Goal: Transaction & Acquisition: Subscribe to service/newsletter

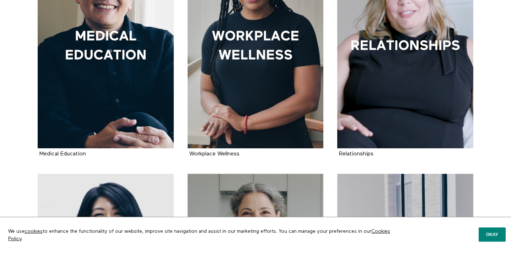
scroll to position [219, 0]
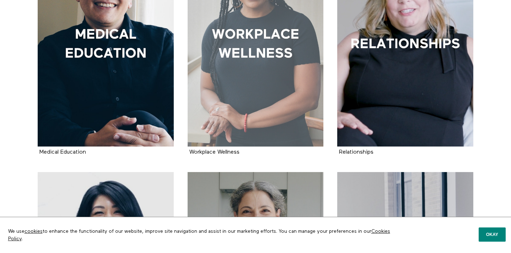
click at [241, 86] on div at bounding box center [256, 45] width 136 height 204
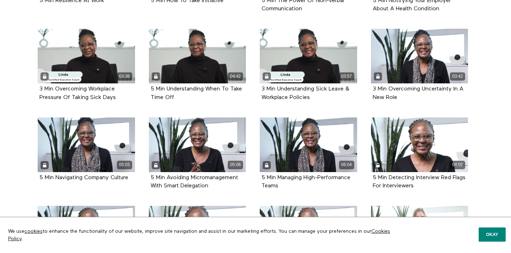
scroll to position [419, 0]
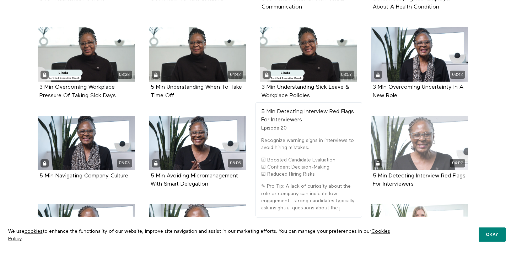
click at [428, 138] on div "04:02" at bounding box center [419, 143] width 97 height 55
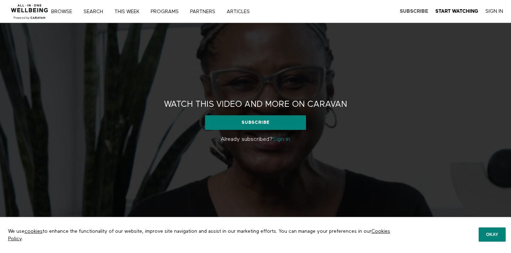
click at [420, 13] on strong "Subscribe" at bounding box center [414, 11] width 28 height 5
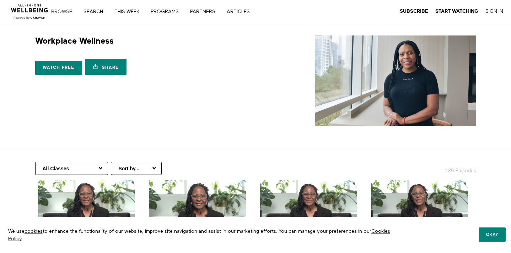
click at [64, 12] on link "Browse" at bounding box center [64, 11] width 31 height 5
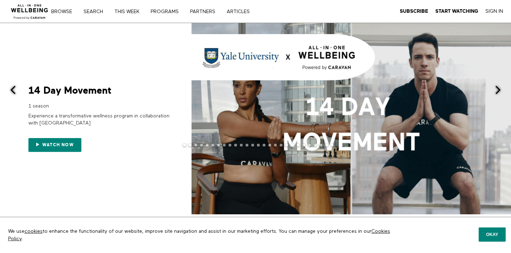
click at [70, 146] on div at bounding box center [255, 151] width 511 height 14
click at [39, 144] on div at bounding box center [255, 151] width 511 height 14
click at [56, 144] on span "Watch now" at bounding box center [58, 145] width 32 height 5
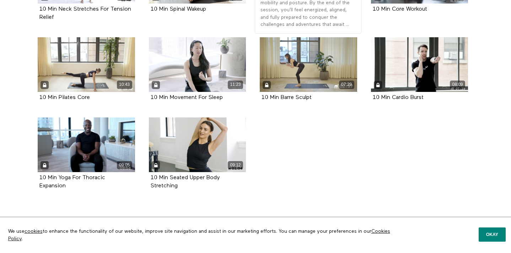
scroll to position [238, 0]
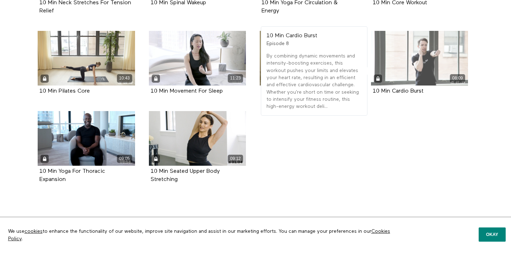
click at [408, 63] on div "08:09" at bounding box center [419, 58] width 97 height 55
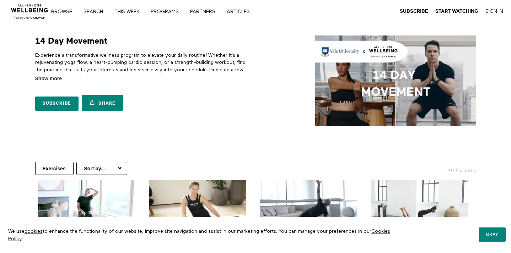
scroll to position [238, 0]
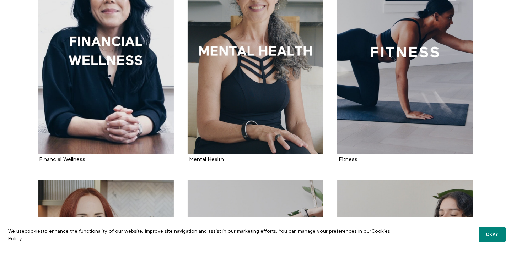
scroll to position [445, 0]
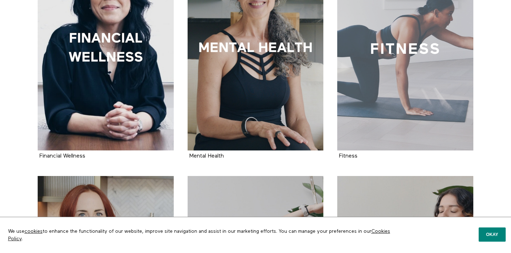
click at [366, 52] on div at bounding box center [405, 49] width 136 height 204
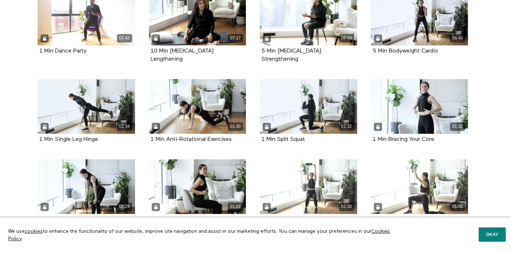
scroll to position [629, 0]
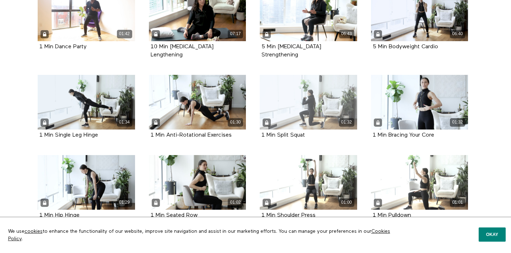
click at [318, 87] on div "01:32" at bounding box center [308, 102] width 97 height 55
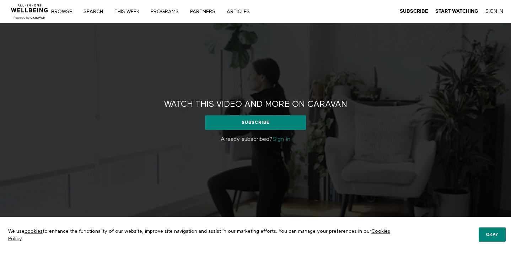
click at [285, 140] on link "Sign in" at bounding box center [282, 140] width 18 height 6
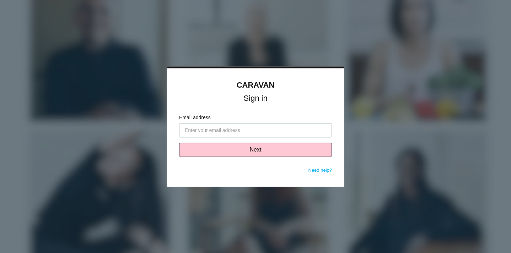
click at [362, 50] on div at bounding box center [255, 126] width 511 height 253
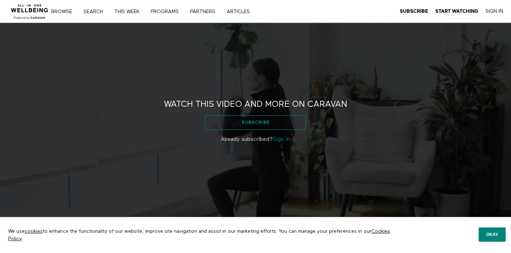
click at [263, 123] on link "Subscribe" at bounding box center [255, 123] width 101 height 14
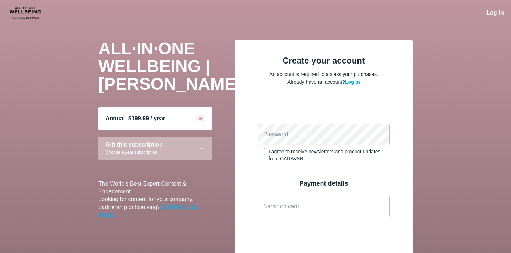
click at [202, 148] on div at bounding box center [202, 149] width 6 height 6
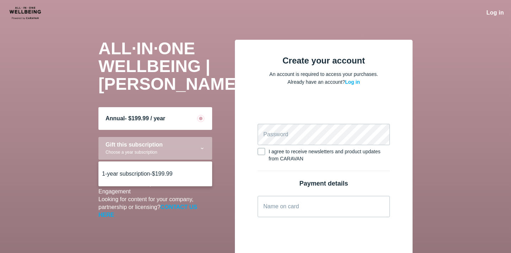
click at [202, 148] on div at bounding box center [202, 149] width 6 height 6
